Goal: Use online tool/utility: Utilize a website feature to perform a specific function

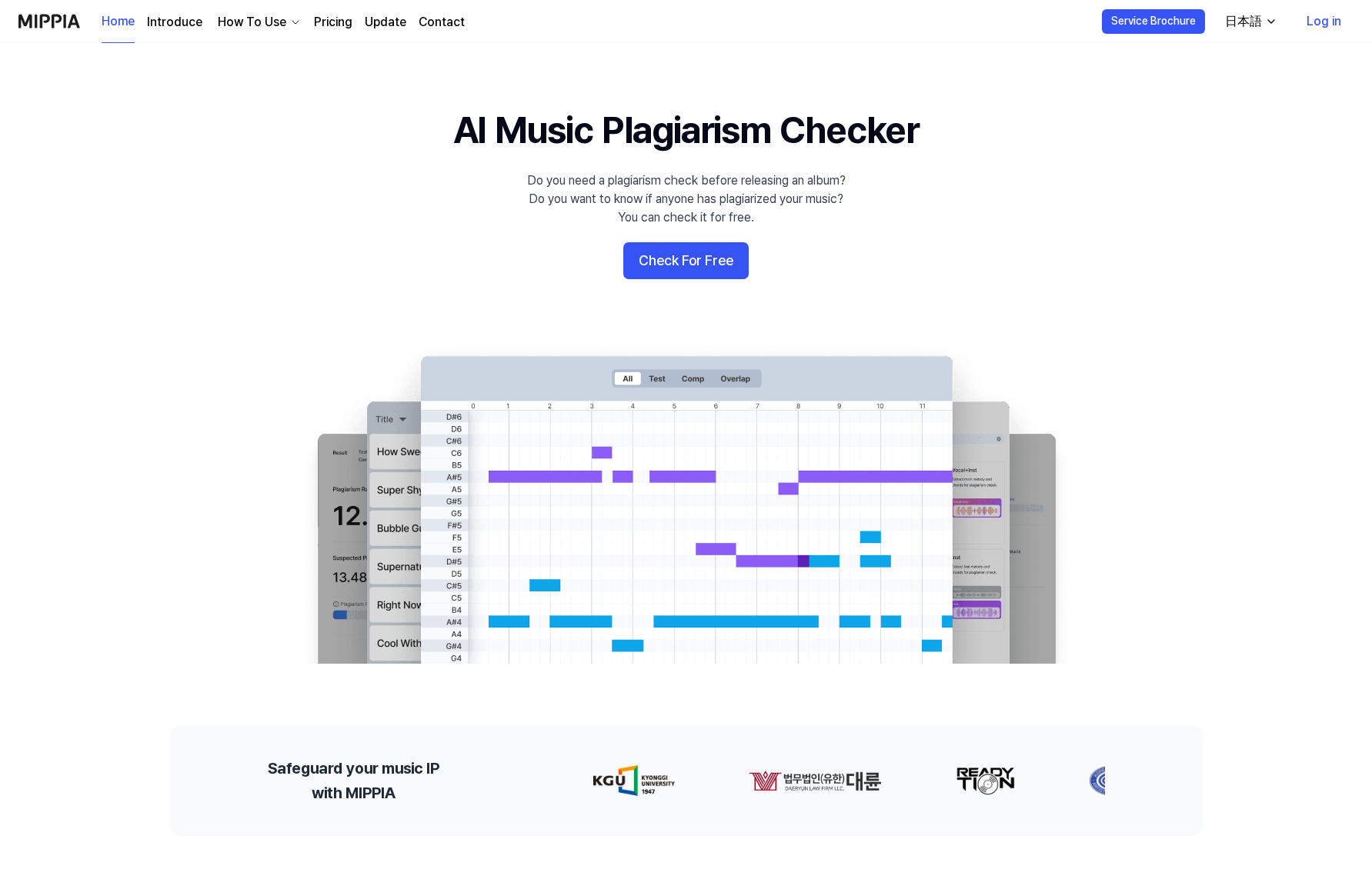
click at [1237, 18] on div "日本語" at bounding box center [1242, 21] width 43 height 19
click at [1192, 66] on link "English" at bounding box center [1206, 62] width 147 height 31
click at [1259, 23] on div "English" at bounding box center [1242, 21] width 45 height 19
click at [1218, 66] on link "English" at bounding box center [1206, 62] width 147 height 31
click at [963, 132] on 배너 "AI Music Plagiarism Checker Do you need a plagiarism check before releasing an …" at bounding box center [686, 384] width 1108 height 559
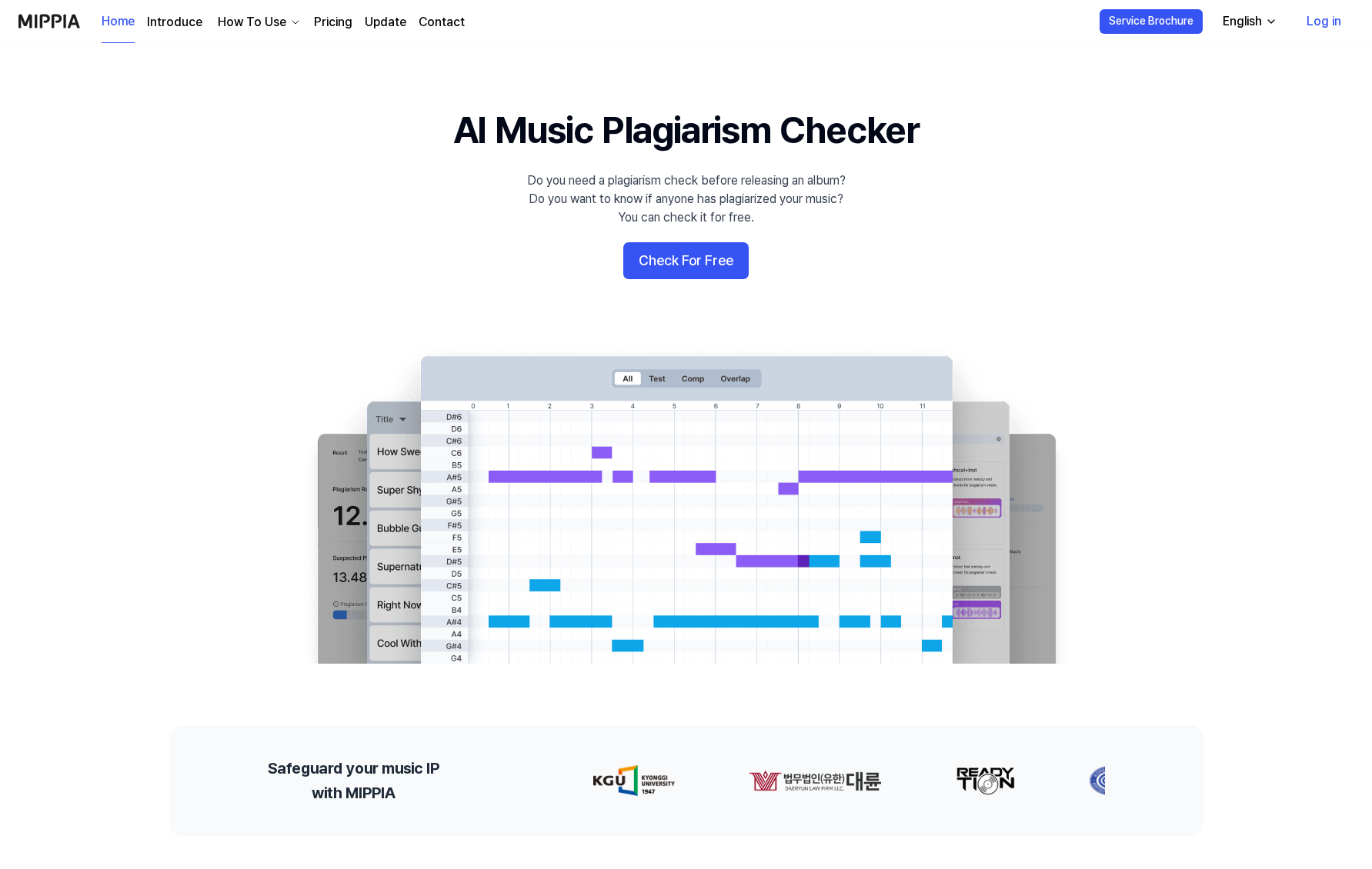
click at [1238, 25] on div "English" at bounding box center [1242, 21] width 45 height 19
click at [1203, 106] on link "한국어" at bounding box center [1206, 93] width 147 height 31
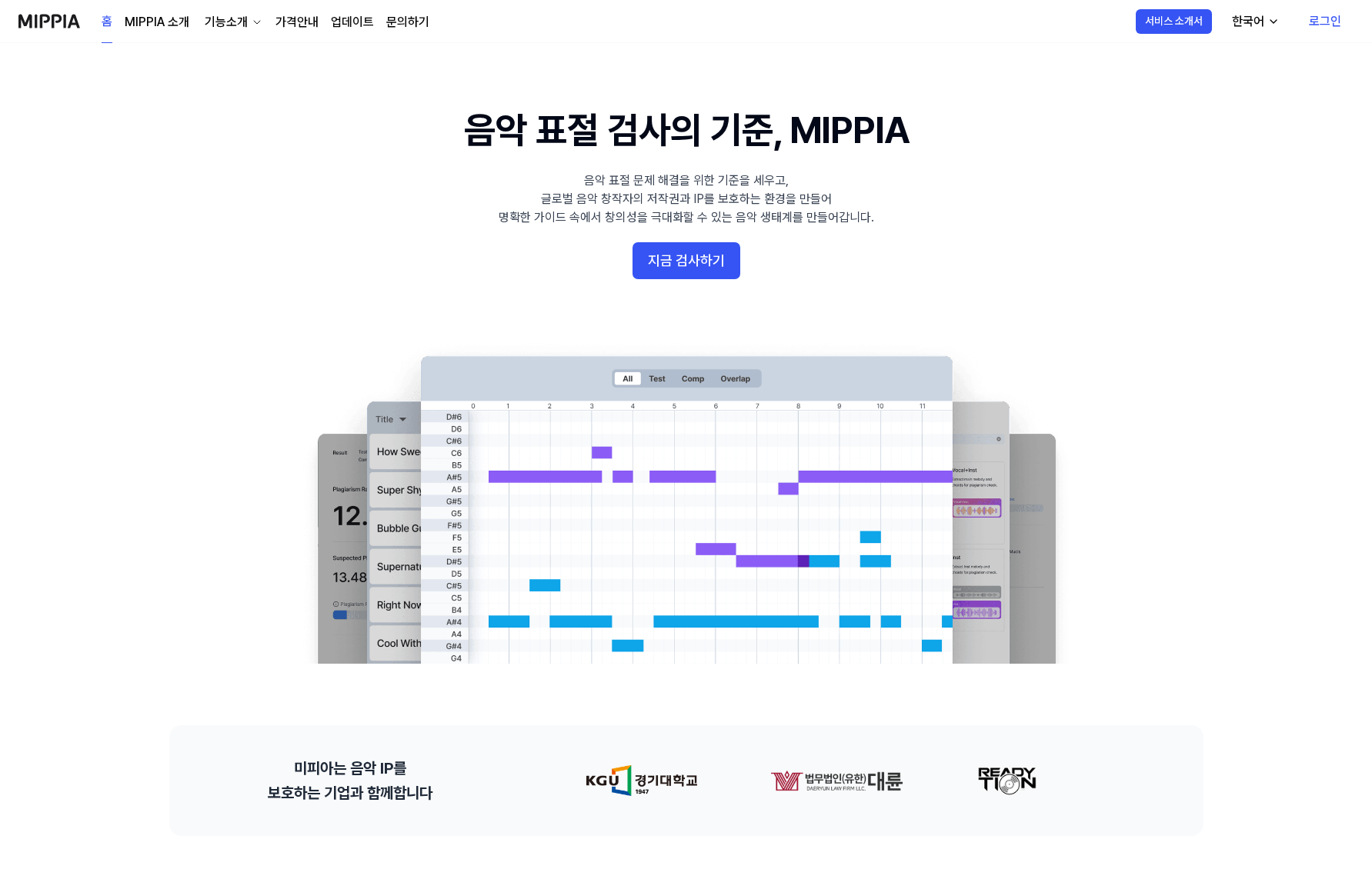
click at [1268, 21] on icon "button" at bounding box center [1272, 21] width 12 height 12
click at [1235, 57] on link "English" at bounding box center [1208, 62] width 147 height 31
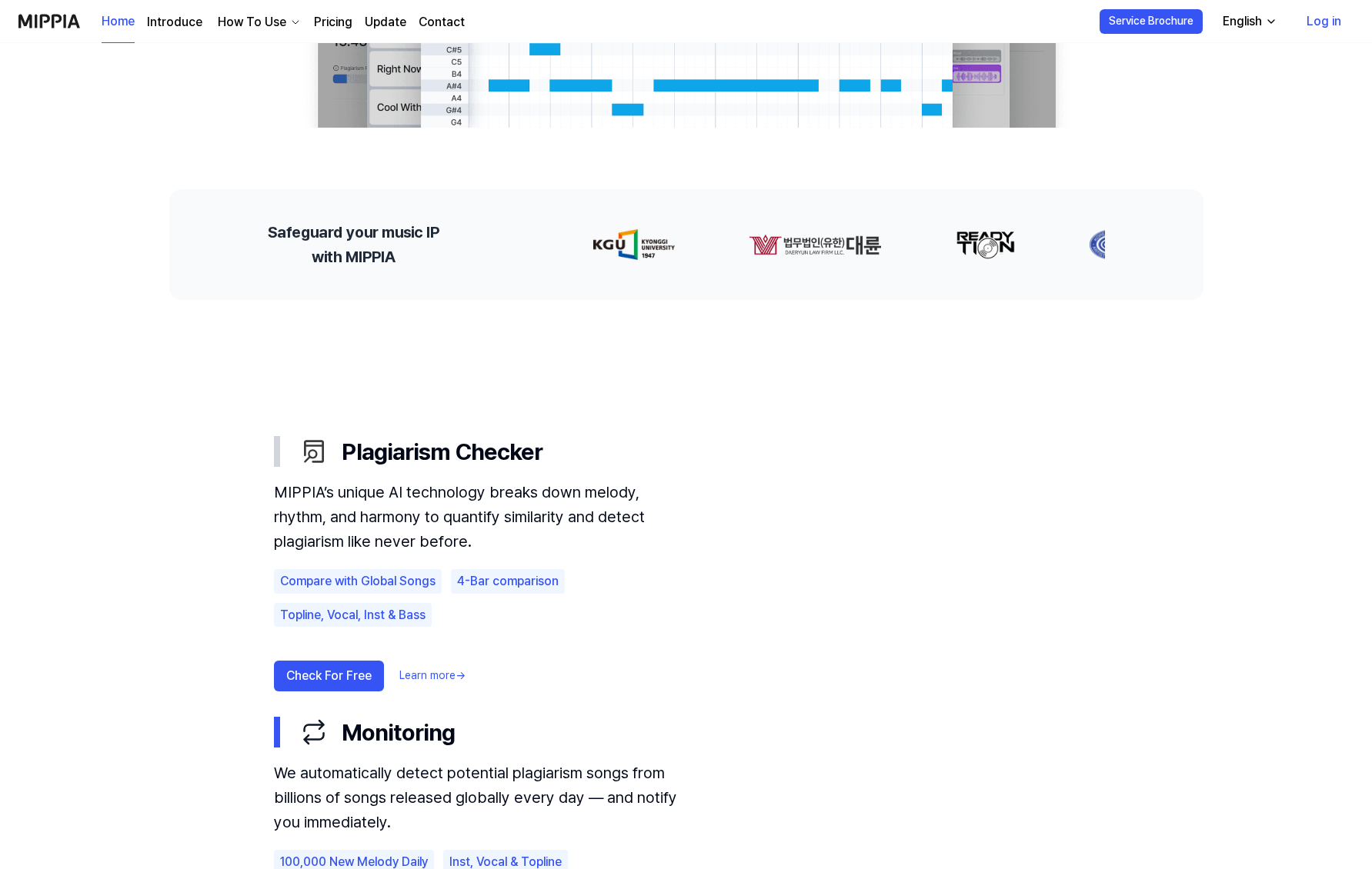
scroll to position [820, 0]
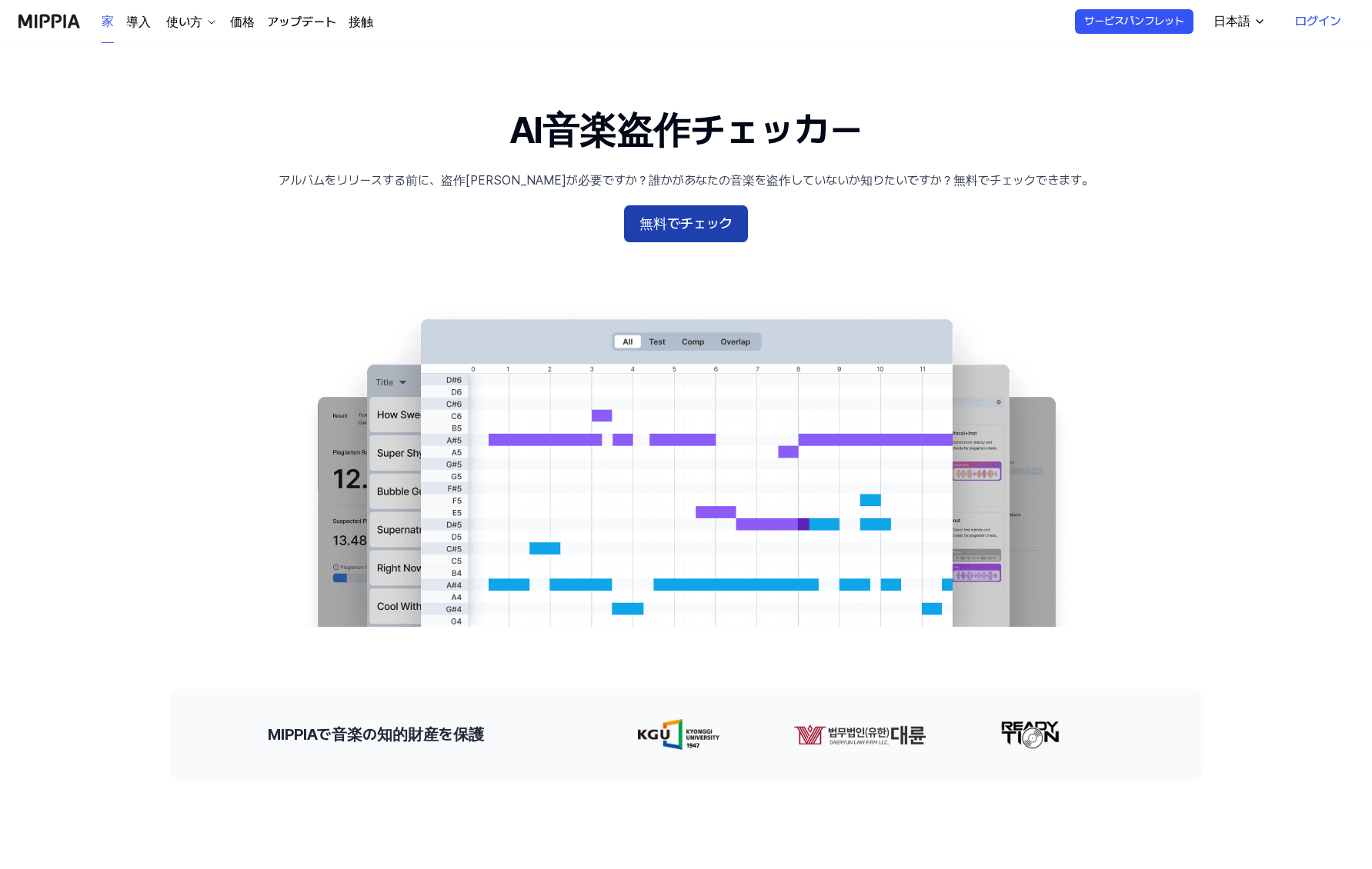
click at [716, 241] on button "無料でチェック" at bounding box center [686, 224] width 124 height 37
